Goal: Task Accomplishment & Management: Manage account settings

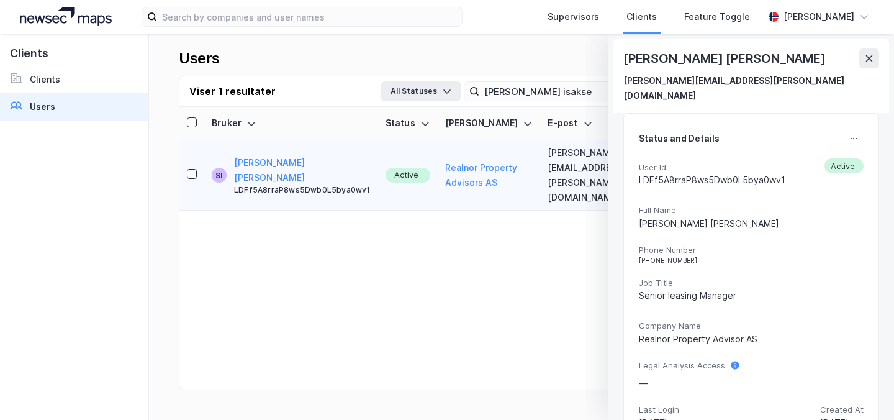
click at [875, 54] on div "User updated successfully" at bounding box center [766, 50] width 236 height 41
click at [855, 53] on div "[PERSON_NAME] [PERSON_NAME]" at bounding box center [751, 58] width 256 height 20
click at [859, 53] on button at bounding box center [869, 58] width 20 height 20
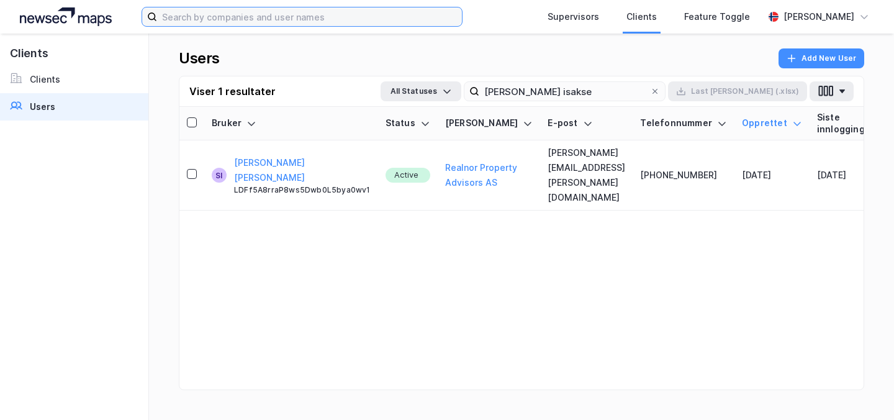
click at [344, 13] on input at bounding box center [306, 16] width 299 height 19
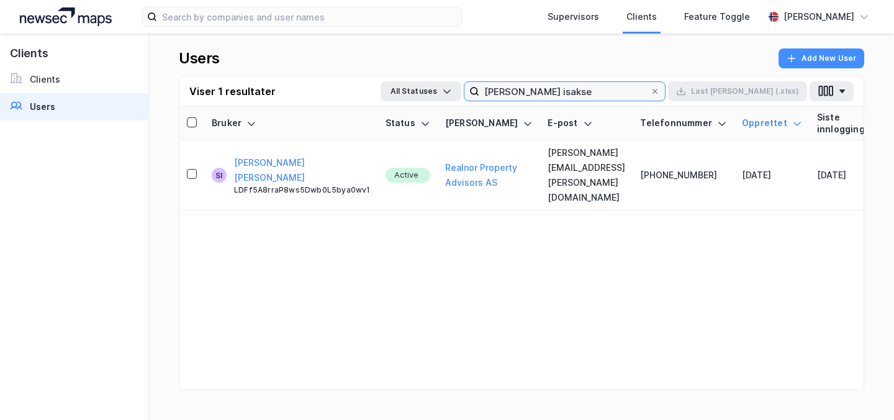
click at [650, 91] on input "[PERSON_NAME] isakse" at bounding box center [564, 91] width 171 height 19
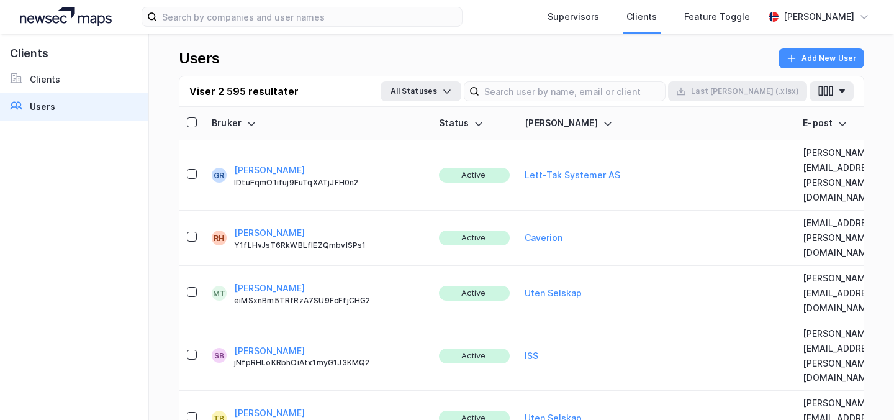
click at [232, 30] on div "Supervisors Clients Feature Toggle [PERSON_NAME]" at bounding box center [447, 17] width 894 height 34
click at [556, 94] on input at bounding box center [572, 91] width 186 height 19
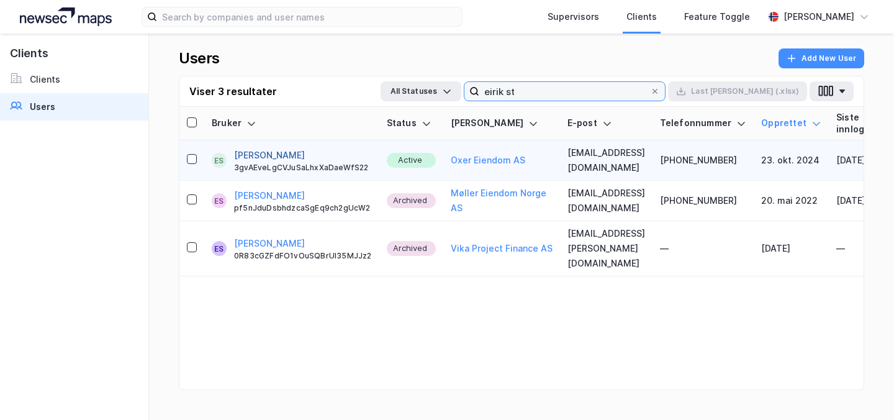
type input "eirik st"
click at [268, 151] on button "[PERSON_NAME]" at bounding box center [269, 155] width 71 height 15
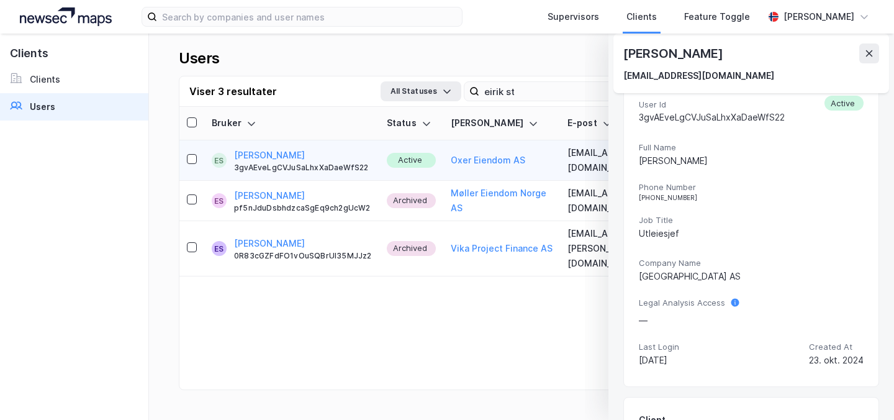
scroll to position [50, 0]
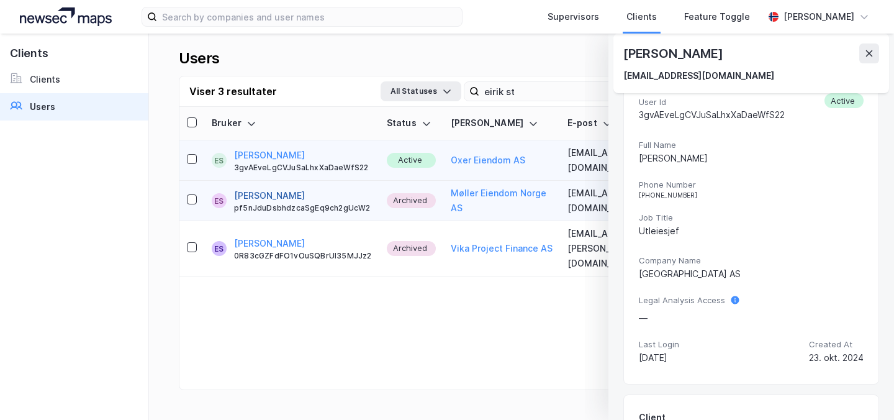
click at [247, 188] on button "[PERSON_NAME]" at bounding box center [269, 195] width 71 height 15
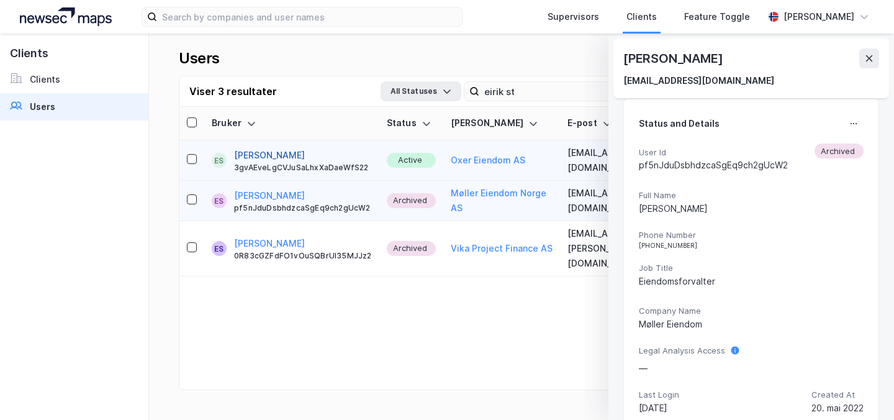
click at [240, 150] on button "[PERSON_NAME]" at bounding box center [269, 155] width 71 height 15
click at [264, 192] on button "[PERSON_NAME]" at bounding box center [269, 195] width 71 height 15
click at [263, 194] on button "[PERSON_NAME]" at bounding box center [269, 195] width 71 height 15
click at [252, 150] on button "[PERSON_NAME]" at bounding box center [269, 155] width 71 height 15
click at [254, 188] on button "[PERSON_NAME]" at bounding box center [269, 195] width 71 height 15
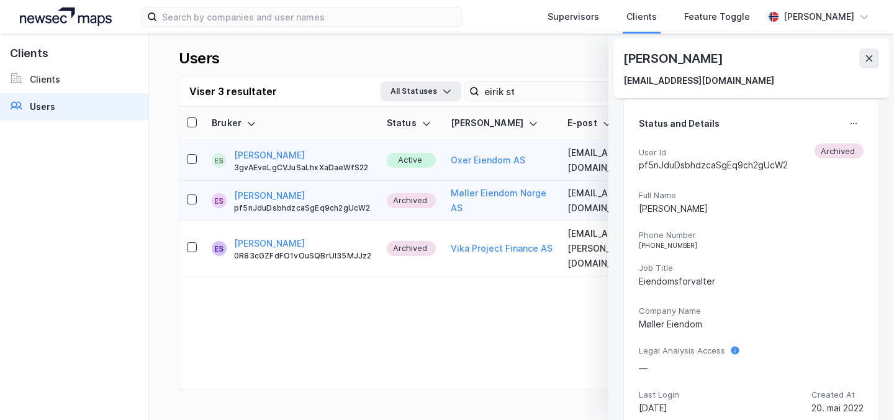
click at [292, 153] on div "Eirik Stray 3gvAEveLgCVJuSaLhxXaDaeWfS22" at bounding box center [303, 160] width 138 height 25
click at [851, 120] on icon at bounding box center [854, 124] width 10 height 10
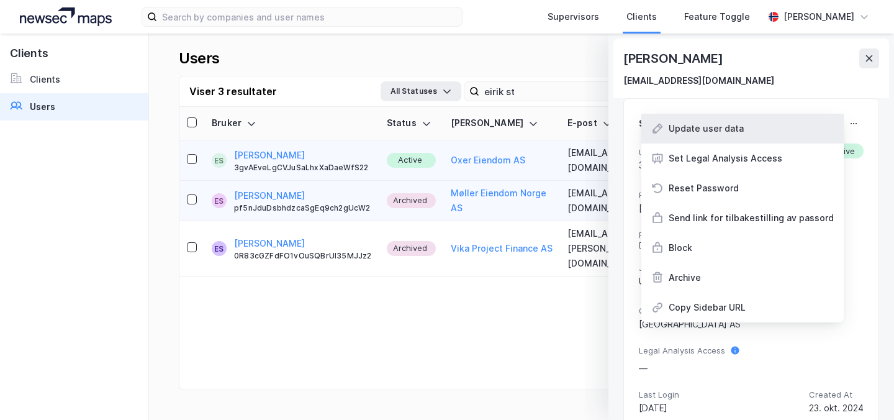
click at [689, 135] on div "Update user data" at bounding box center [706, 128] width 75 height 15
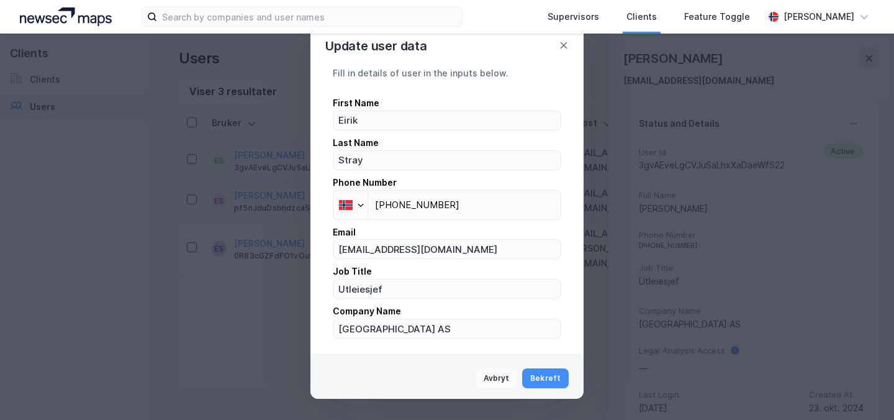
click at [500, 376] on button "Avbryt" at bounding box center [497, 378] width 42 height 20
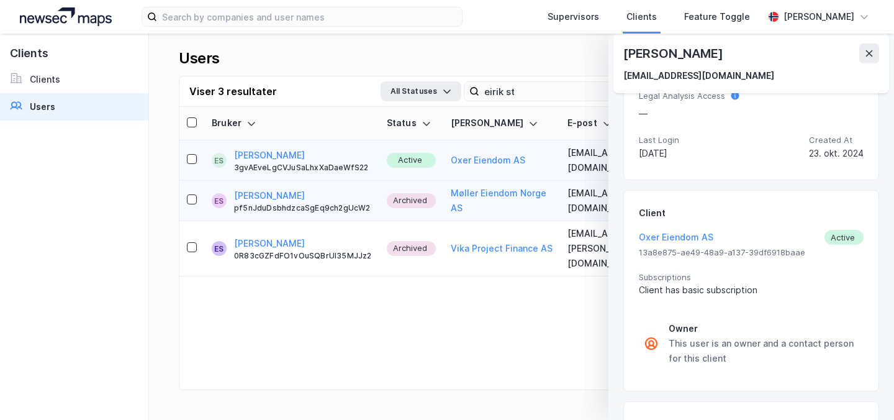
scroll to position [256, 0]
click at [711, 320] on div "Owner" at bounding box center [764, 327] width 190 height 15
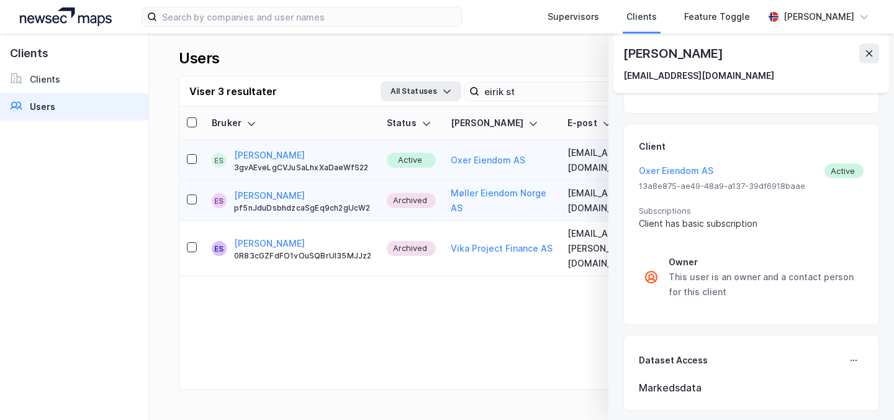
scroll to position [327, 0]
